Goal: Task Accomplishment & Management: Use online tool/utility

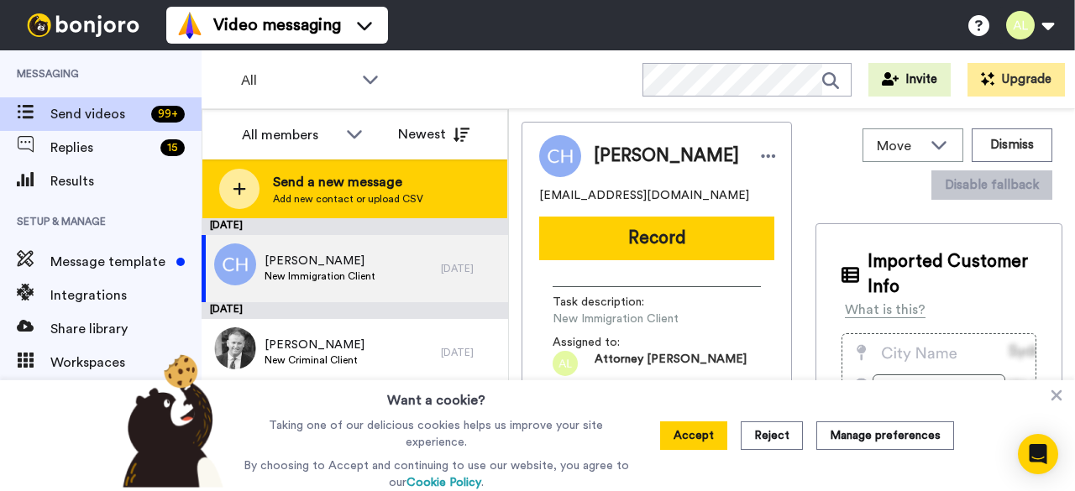
click at [371, 187] on span "Send a new message" at bounding box center [348, 182] width 150 height 20
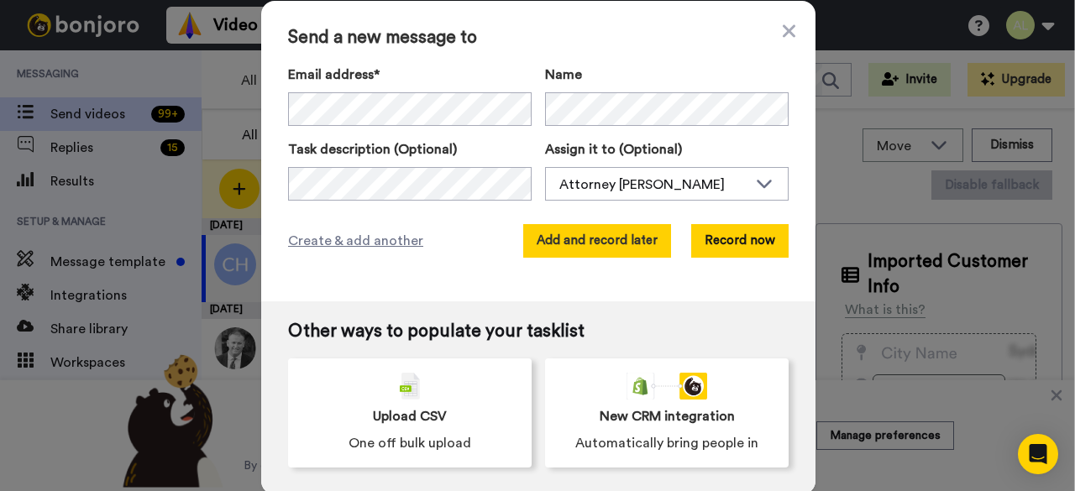
click at [605, 247] on button "Add and record later" at bounding box center [597, 241] width 148 height 34
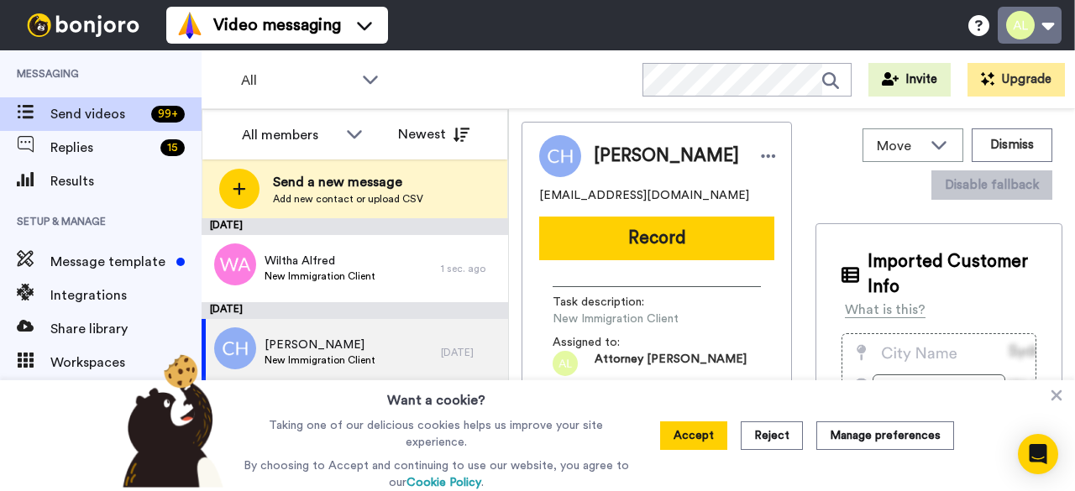
click at [1027, 33] on button at bounding box center [1030, 25] width 64 height 37
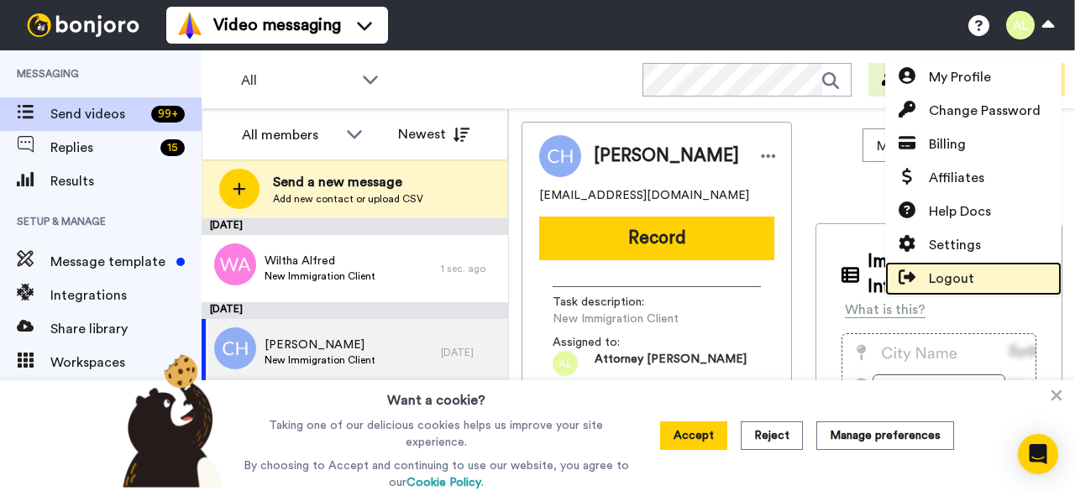
click at [963, 273] on span "Logout" at bounding box center [951, 279] width 45 height 20
